Goal: Task Accomplishment & Management: Manage account settings

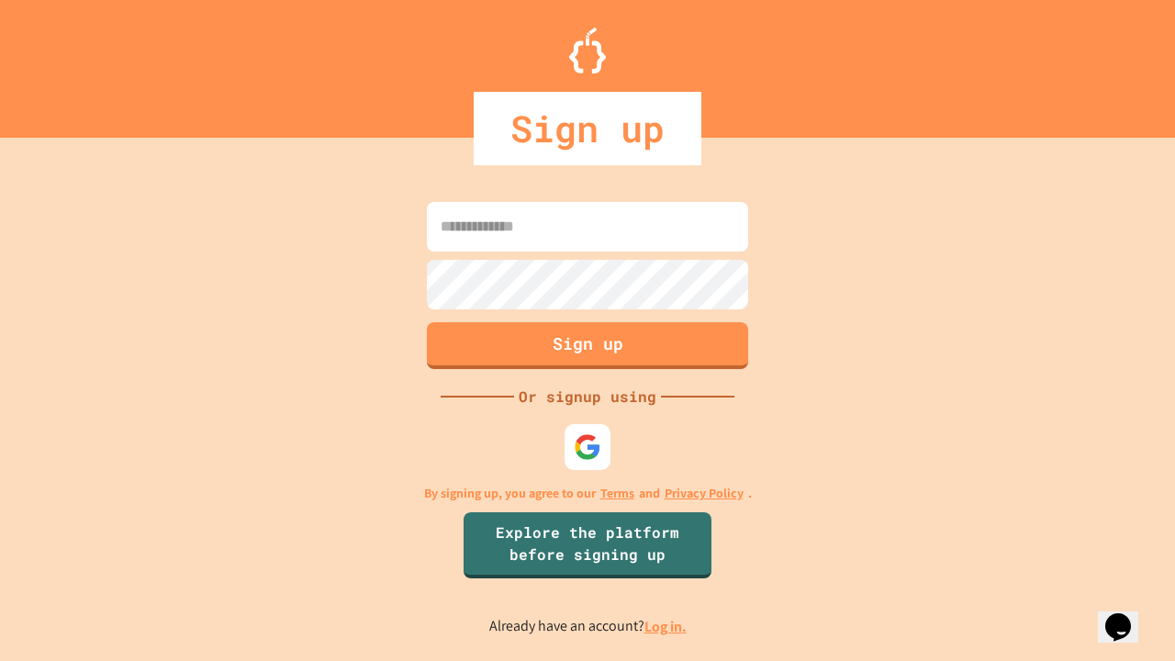
click at [667, 626] on link "Log in." at bounding box center [666, 626] width 42 height 19
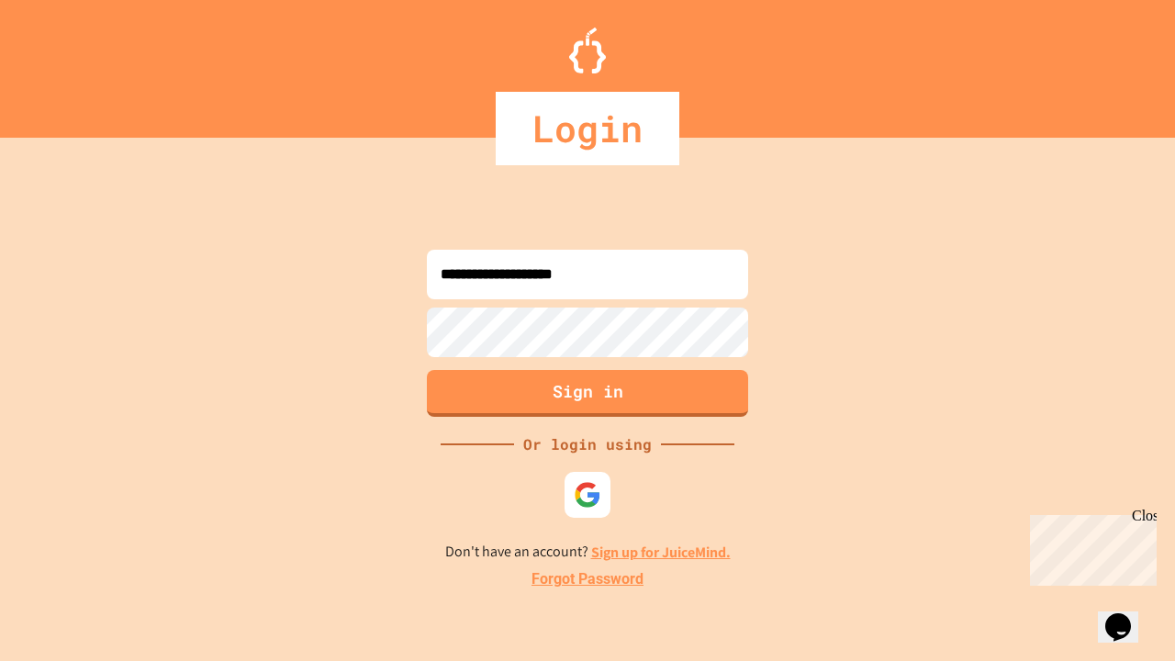
type input "**********"
